Goal: Information Seeking & Learning: Compare options

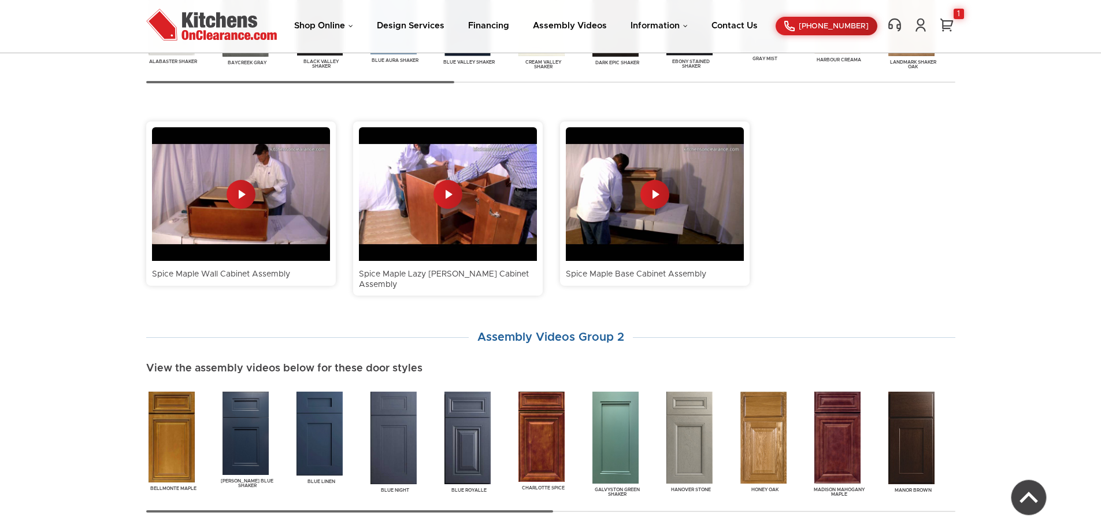
scroll to position [1029, 0]
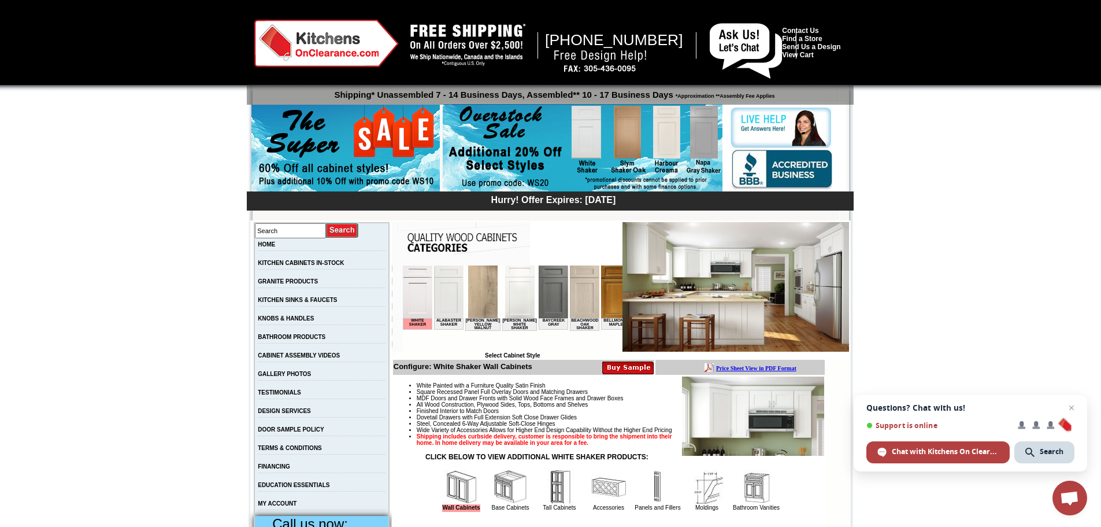
click at [693, 421] on img at bounding box center [753, 415] width 142 height 79
click at [689, 416] on img at bounding box center [753, 415] width 142 height 79
click at [712, 415] on img at bounding box center [753, 415] width 142 height 79
click at [583, 319] on td "Beachwood Oak Shaker" at bounding box center [583, 324] width 29 height 13
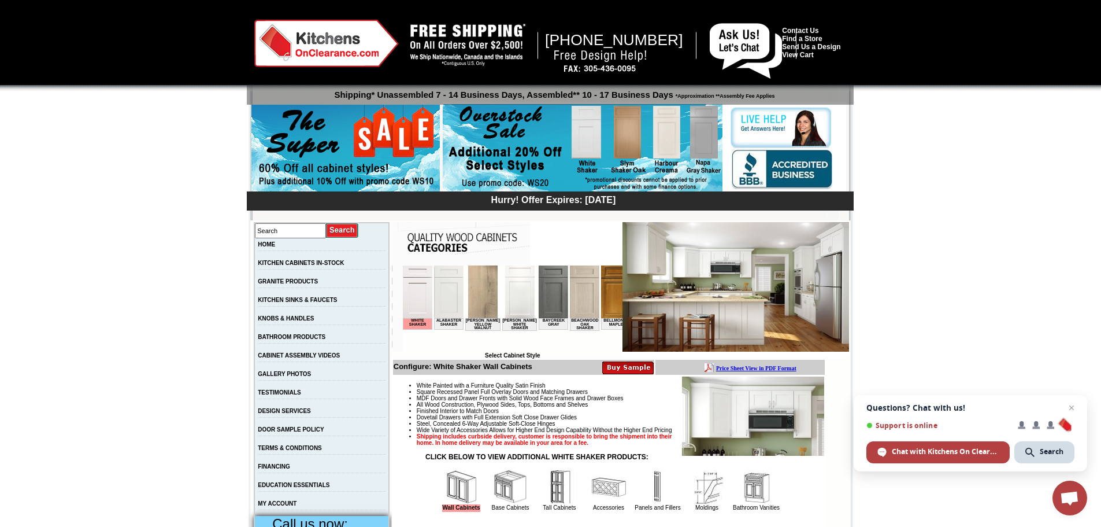
click at [458, 300] on img at bounding box center [448, 291] width 29 height 53
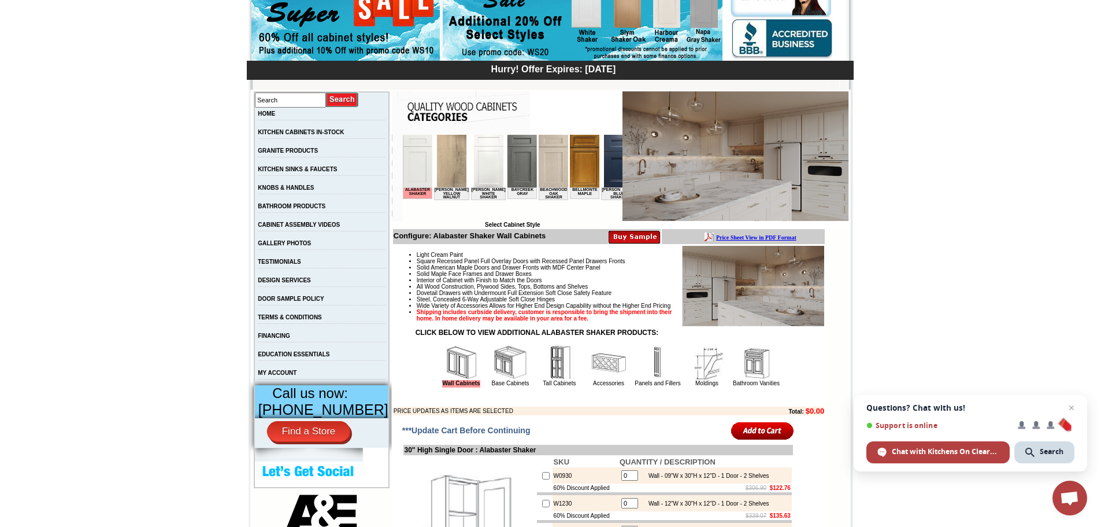
scroll to position [58, 0]
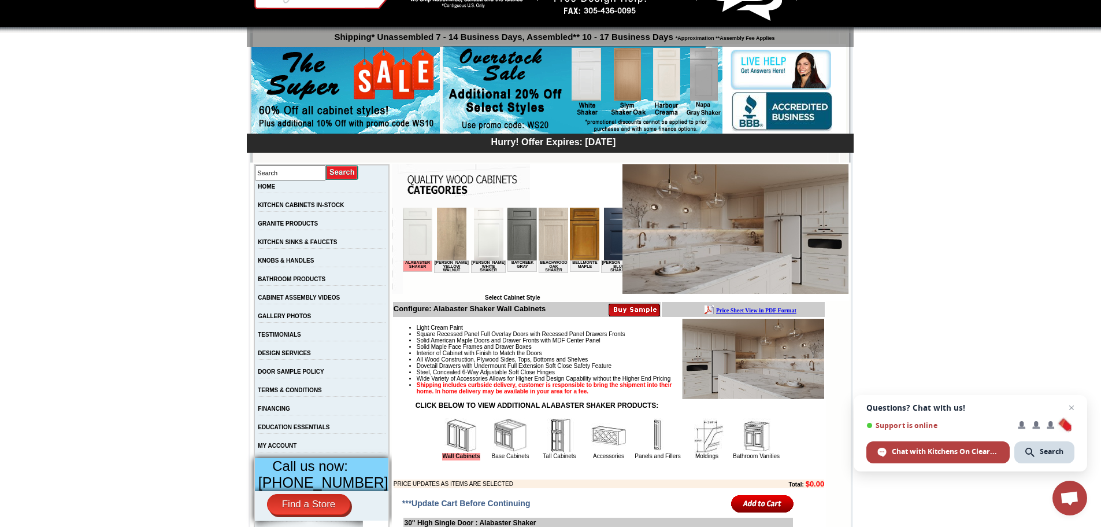
click at [547, 258] on img at bounding box center [552, 234] width 29 height 53
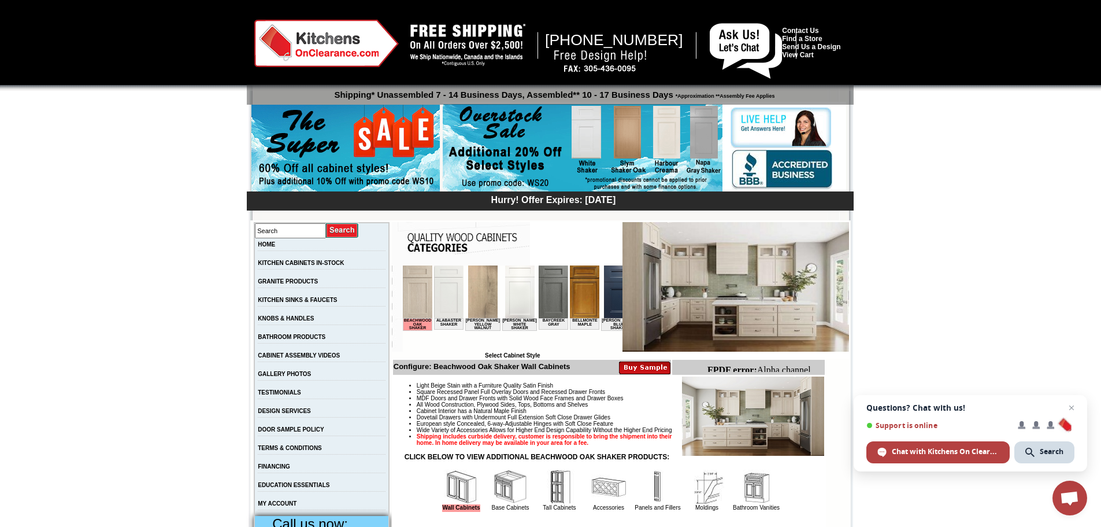
click at [448, 284] on img at bounding box center [448, 291] width 29 height 53
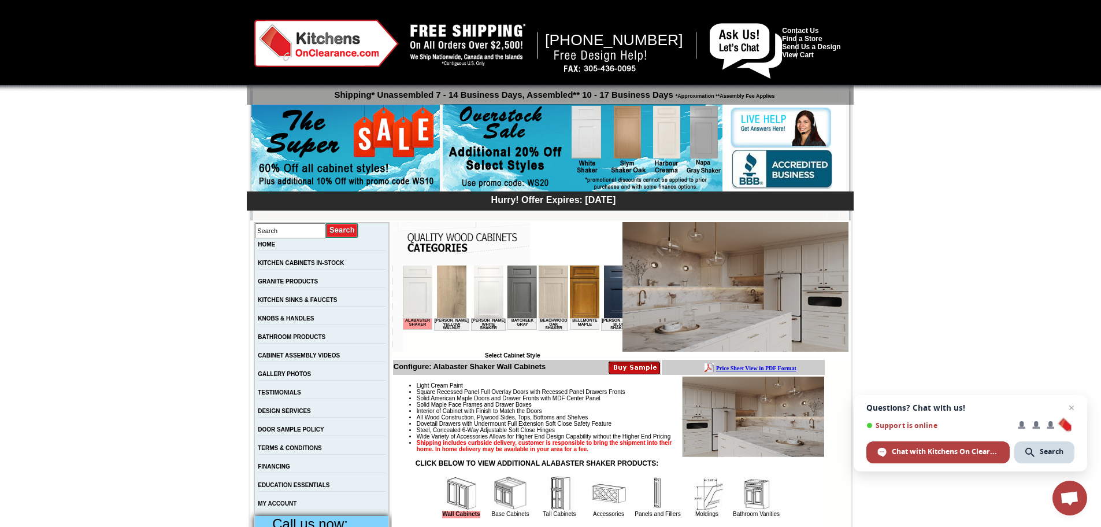
click at [521, 299] on img at bounding box center [521, 291] width 29 height 53
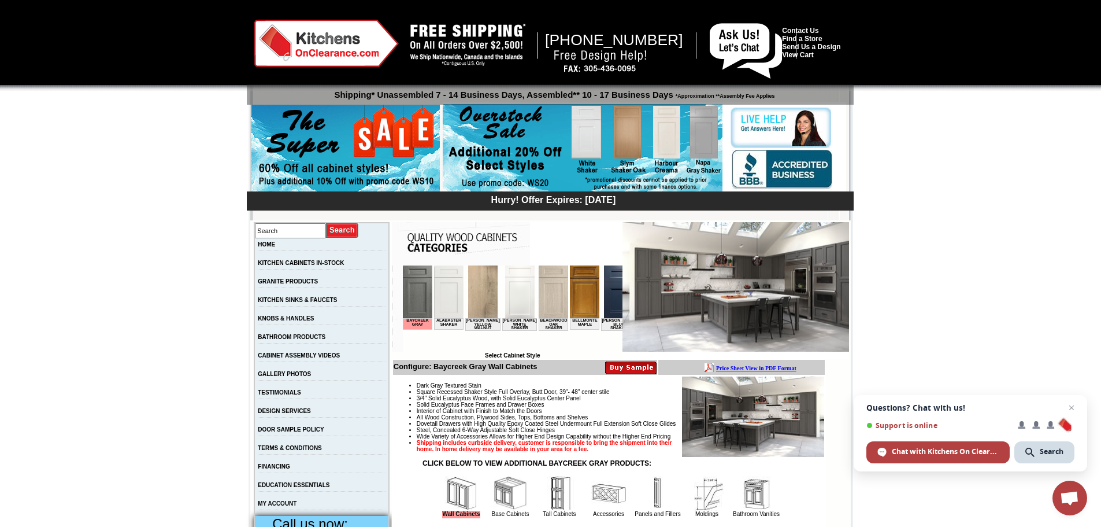
click at [550, 320] on td "Beachwood Oak Shaker" at bounding box center [552, 324] width 29 height 13
click at [547, 315] on img at bounding box center [552, 291] width 29 height 53
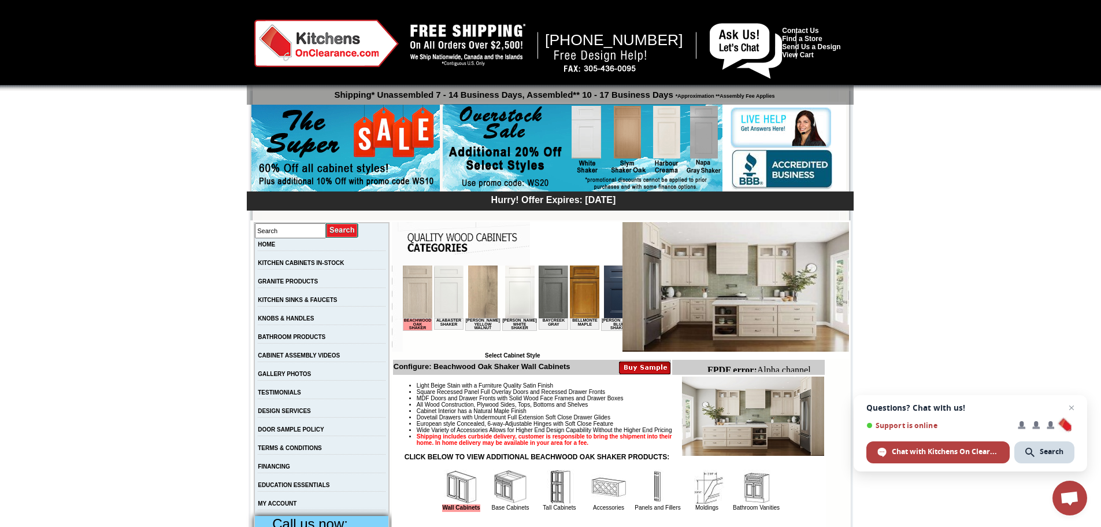
click at [543, 315] on img at bounding box center [552, 291] width 29 height 53
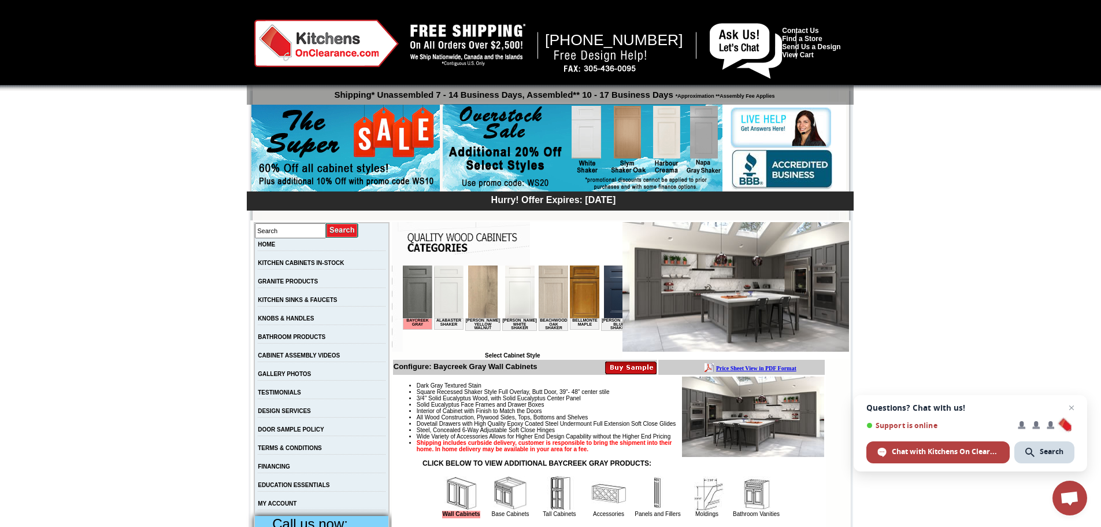
click at [519, 308] on img at bounding box center [519, 291] width 29 height 53
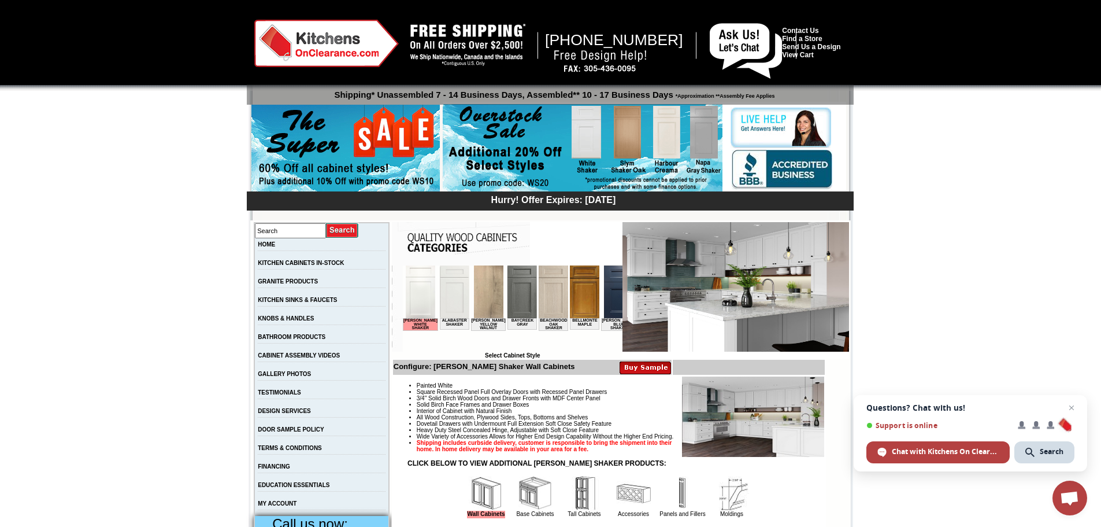
click at [455, 297] on img at bounding box center [453, 291] width 29 height 53
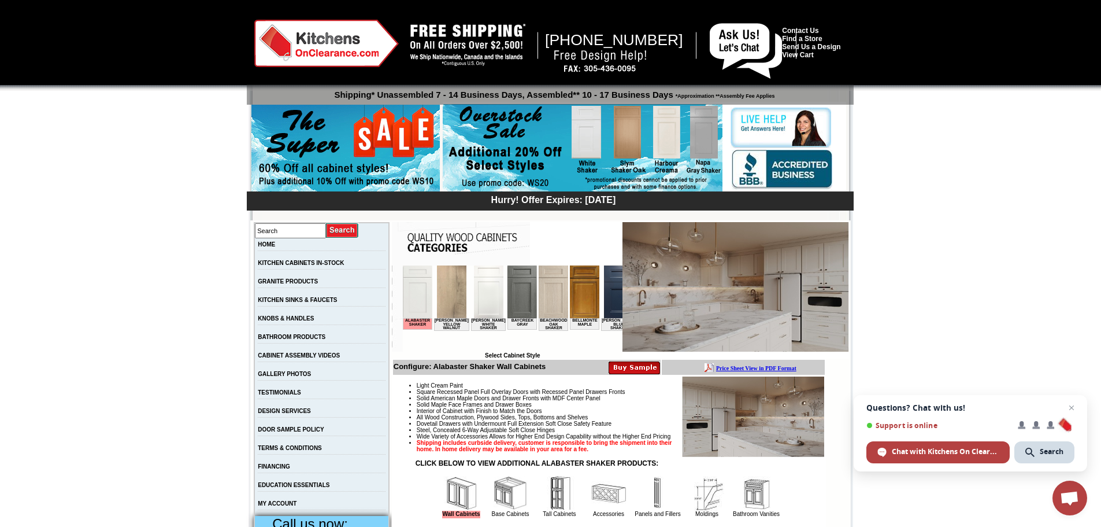
click at [431, 301] on img at bounding box center [416, 291] width 29 height 53
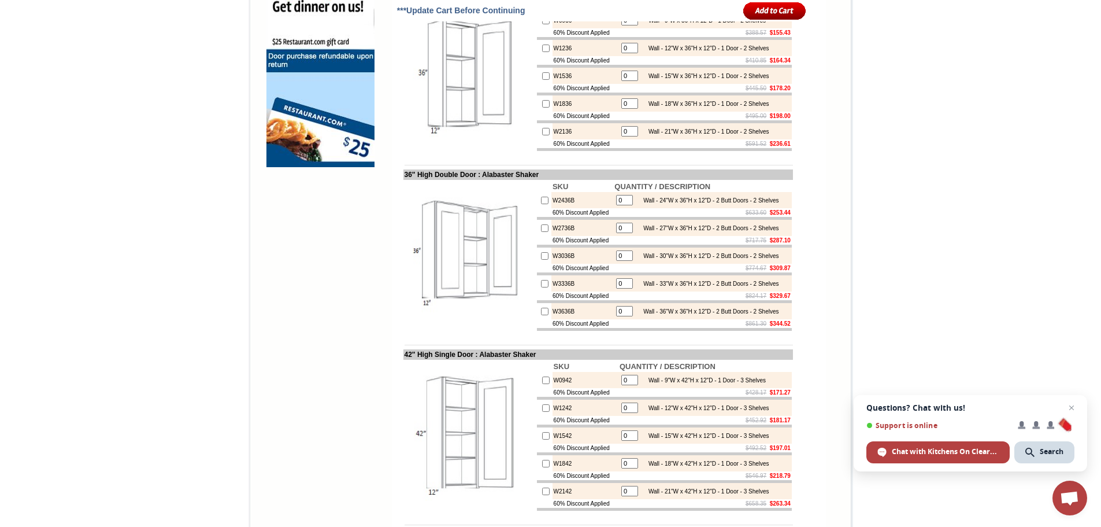
scroll to position [925, 0]
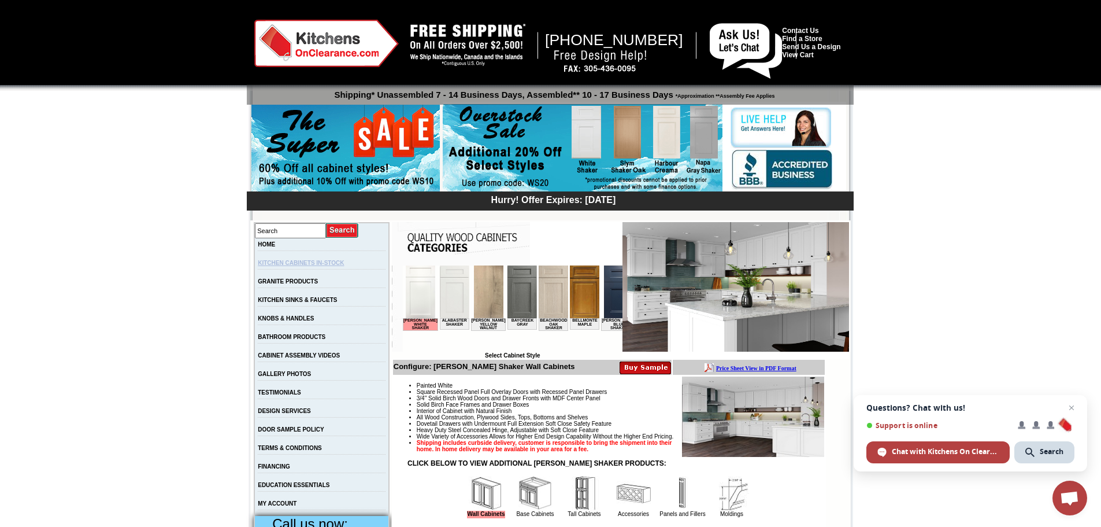
click at [331, 261] on link "KITCHEN CABINETS IN-STOCK" at bounding box center [301, 263] width 86 height 6
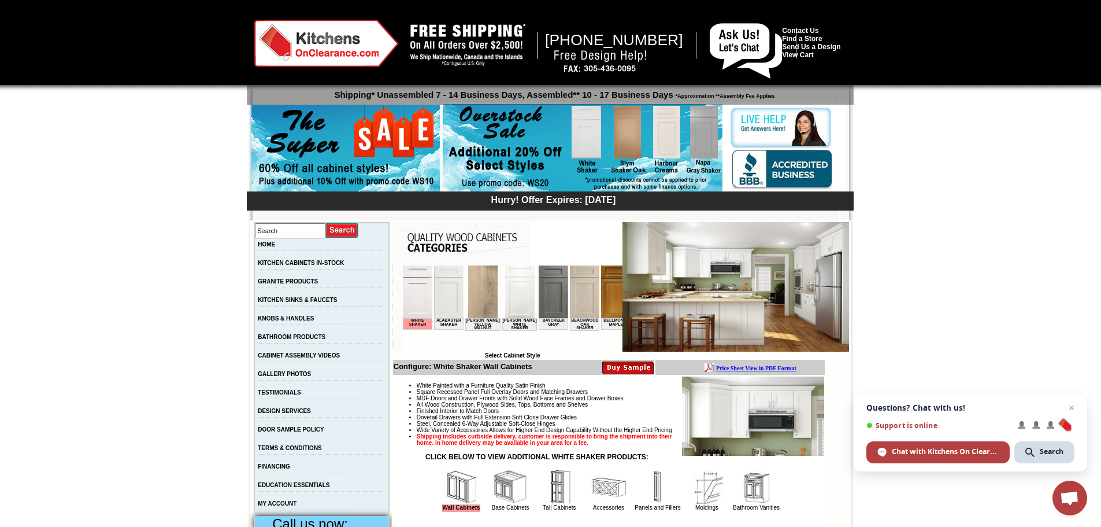
click at [291, 29] on img at bounding box center [326, 43] width 145 height 47
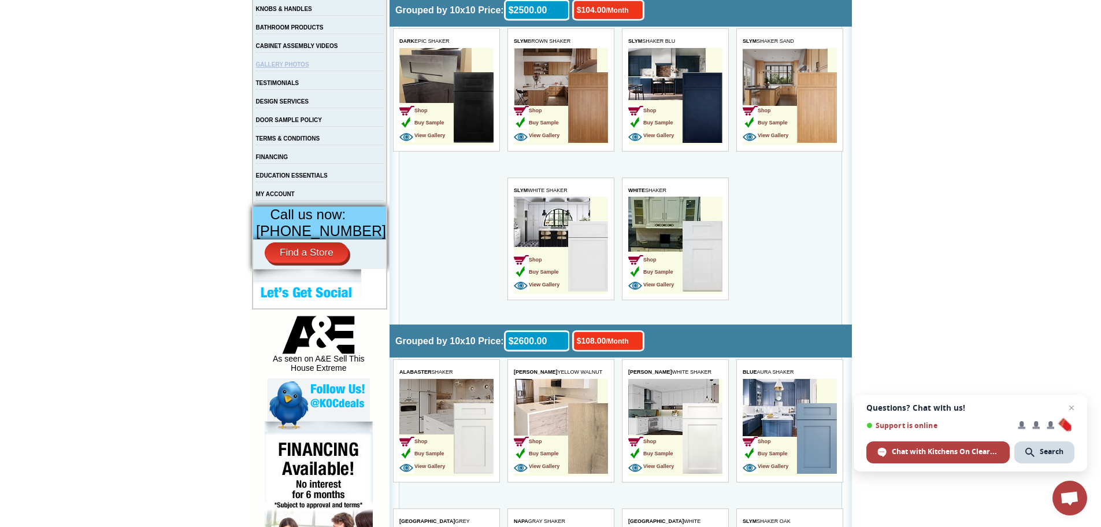
scroll to position [289, 0]
